Goal: Transaction & Acquisition: Purchase product/service

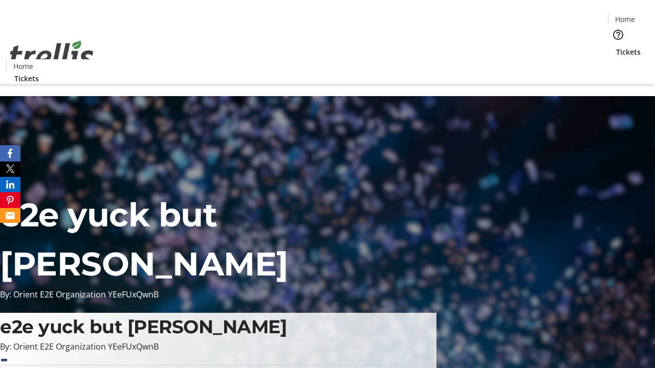
click at [616, 47] on span "Tickets" at bounding box center [628, 52] width 25 height 11
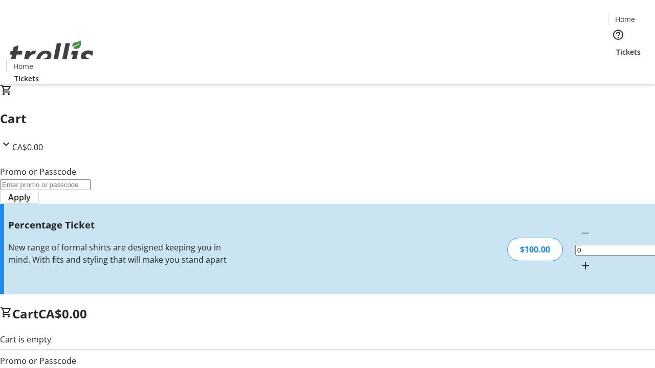
click at [579, 260] on mat-icon "Increment by one" at bounding box center [585, 266] width 12 height 12
type input "1"
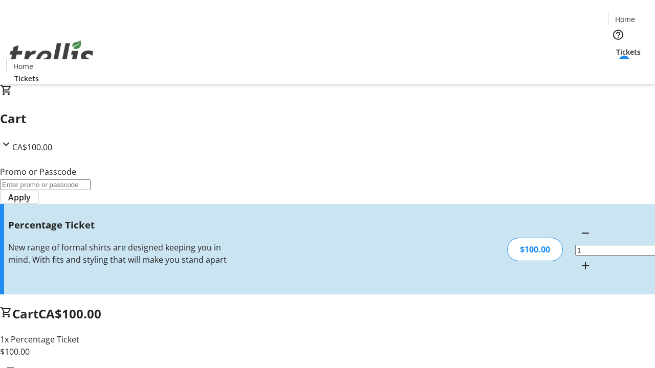
type input "FOO"
